Goal: Task Accomplishment & Management: Use online tool/utility

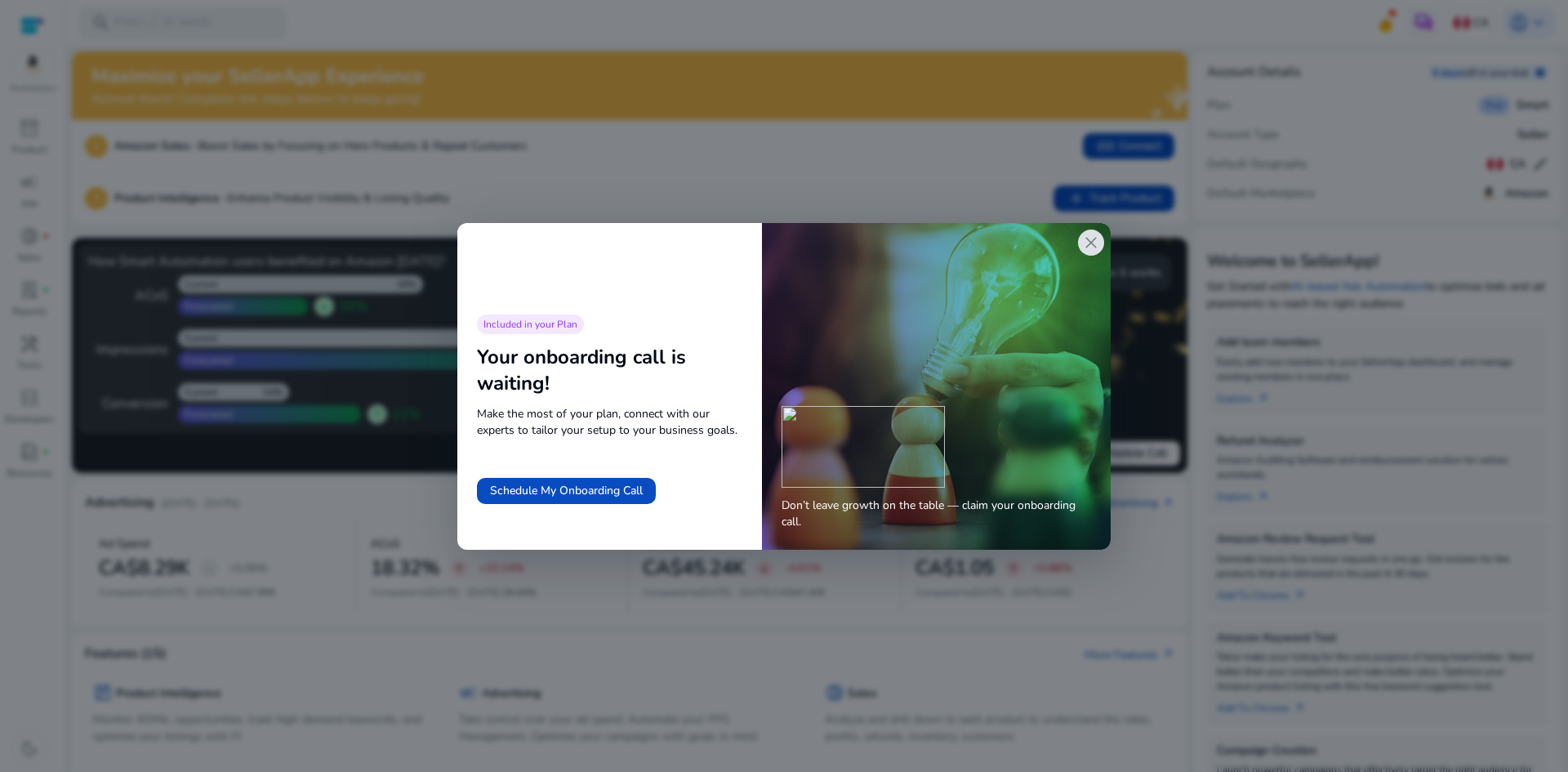
click at [671, 141] on div at bounding box center [784, 386] width 1568 height 772
click at [739, 324] on div "Included in your Plan Your onboarding call is waiting! Make the most of your pl…" at bounding box center [609, 376] width 265 height 124
click at [1094, 248] on span "close" at bounding box center [1090, 242] width 20 height 20
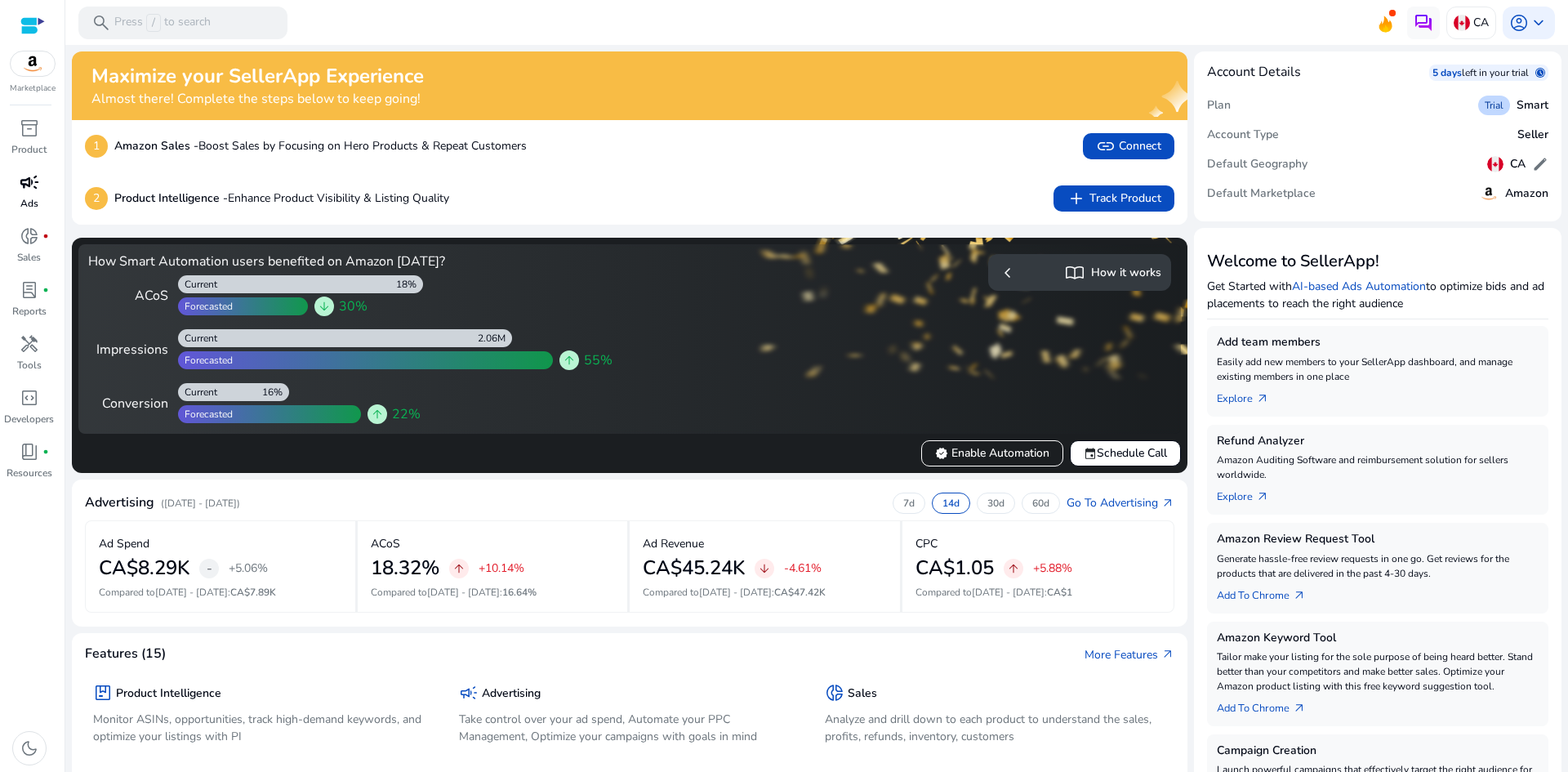
click at [33, 189] on span "campaign" at bounding box center [29, 181] width 20 height 20
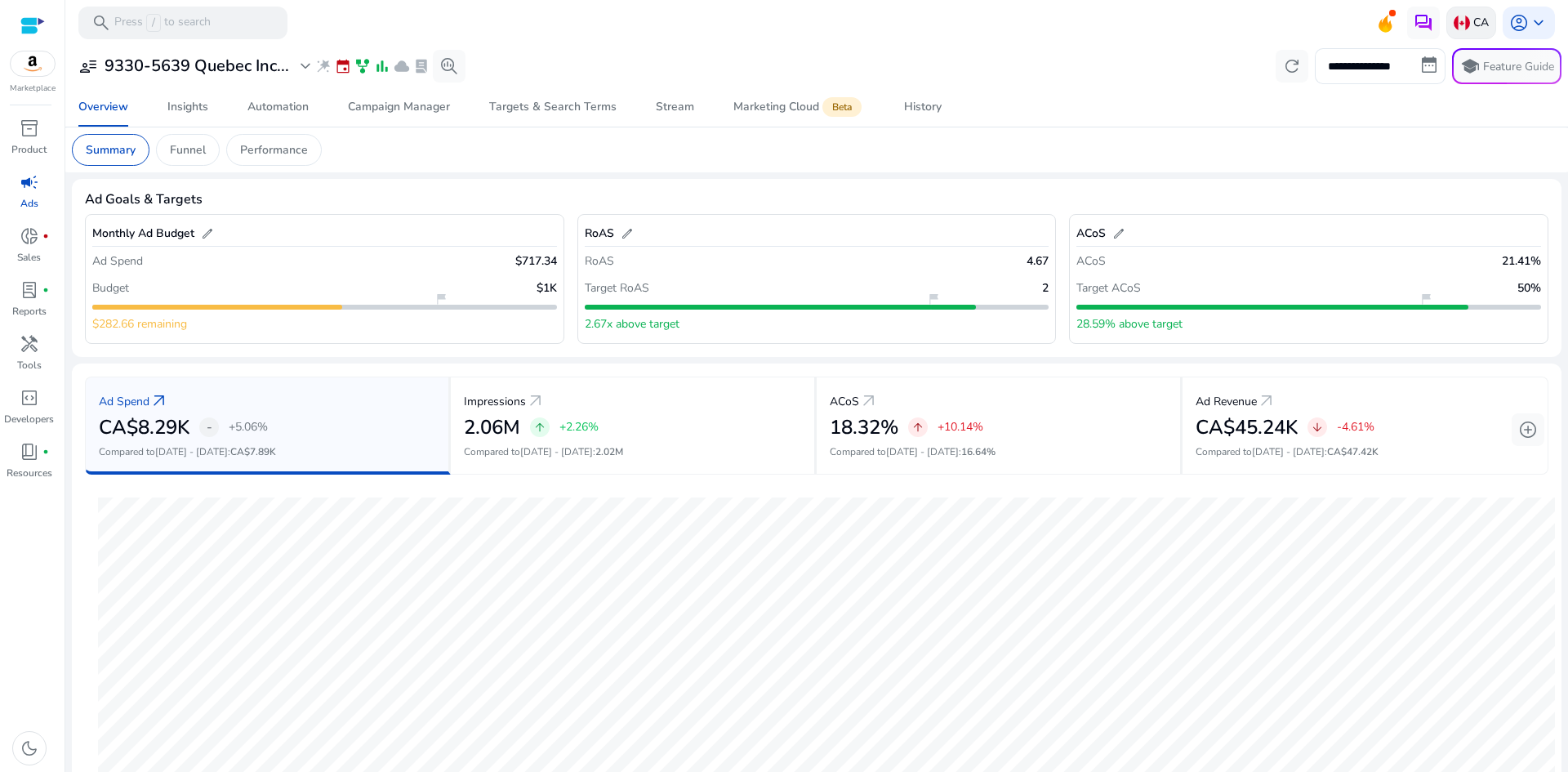
click at [1453, 19] on img at bounding box center [1461, 22] width 16 height 16
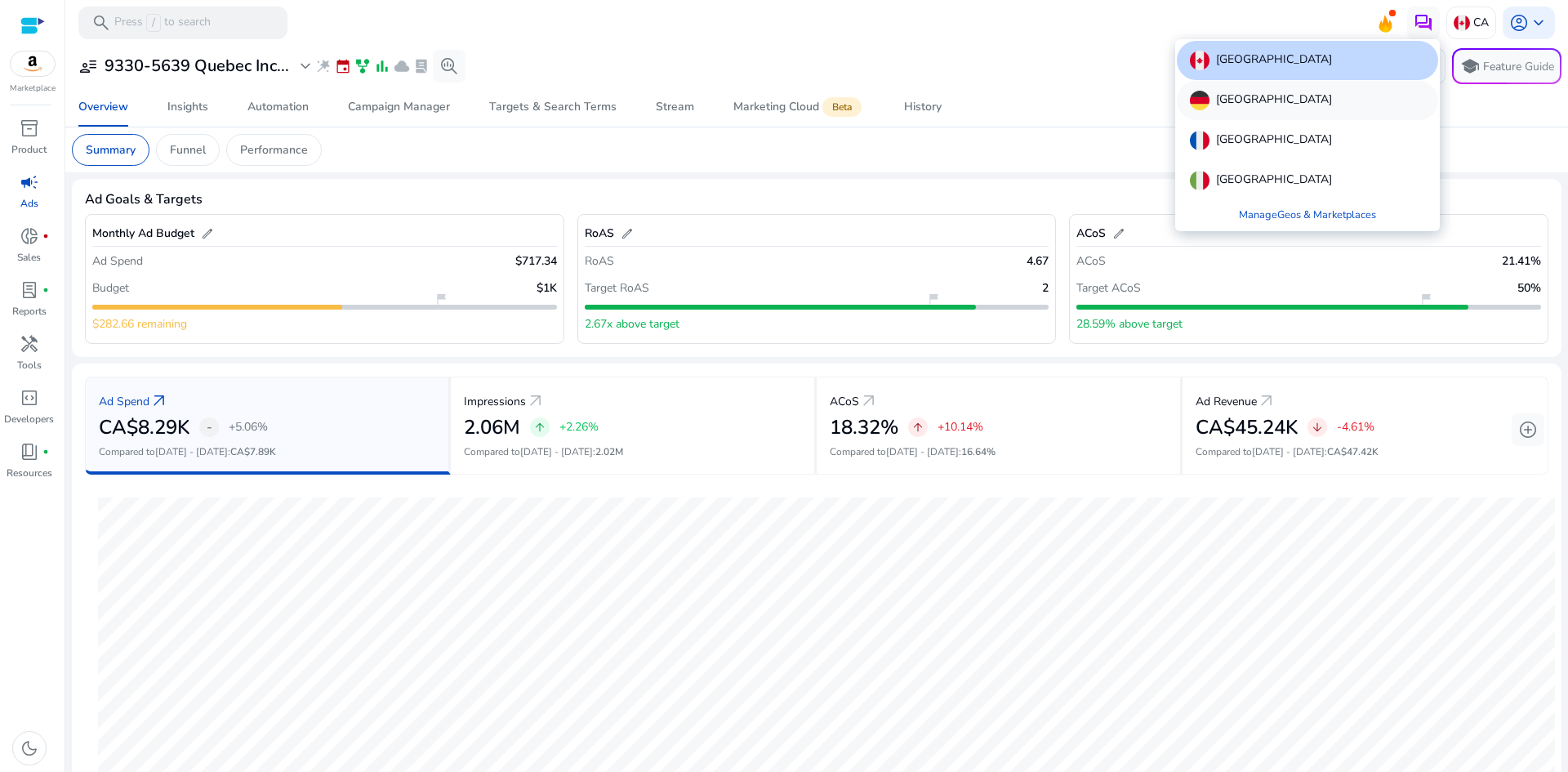
click at [1304, 111] on div "[GEOGRAPHIC_DATA]" at bounding box center [1307, 100] width 261 height 39
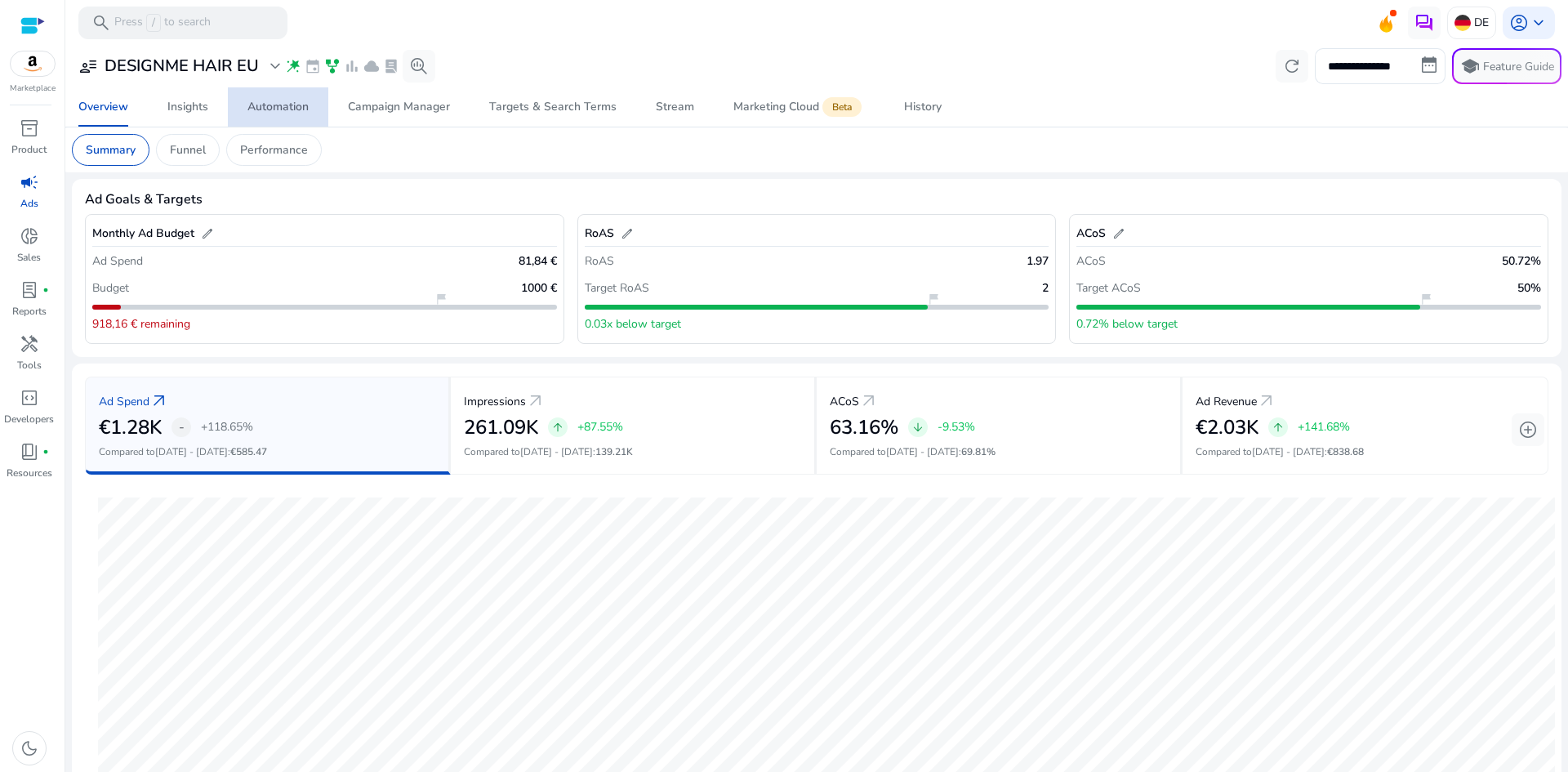
click at [287, 108] on div "Automation" at bounding box center [278, 106] width 62 height 11
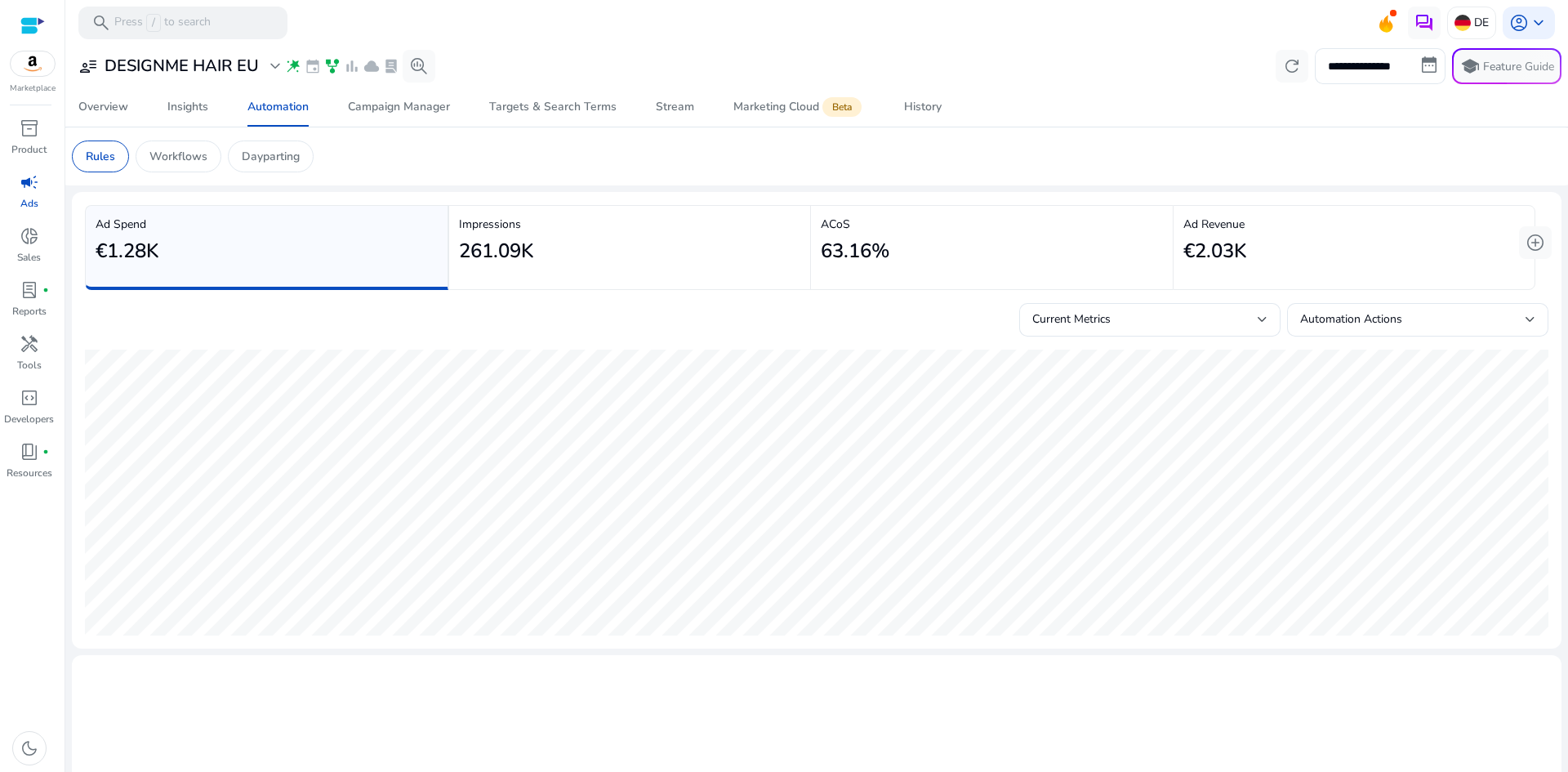
click at [165, 167] on div "Workflows" at bounding box center [178, 156] width 86 height 32
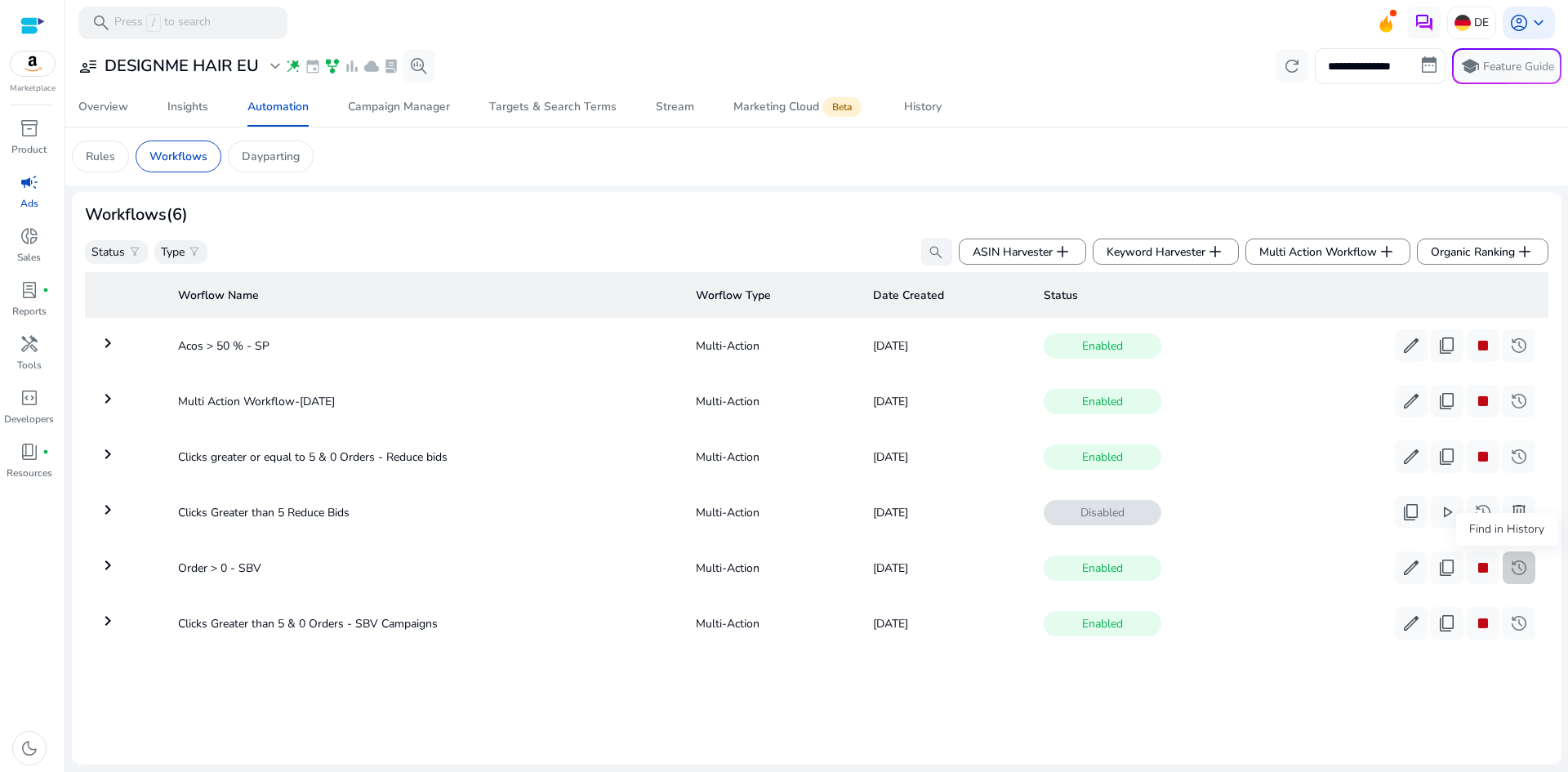
click at [1512, 577] on span "history" at bounding box center [1518, 567] width 20 height 20
click at [1512, 567] on span "history" at bounding box center [1518, 567] width 20 height 20
